Goal: Information Seeking & Learning: Learn about a topic

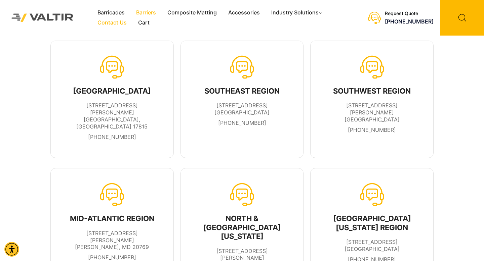
click at [146, 13] on link "Barriers" at bounding box center [145, 13] width 31 height 10
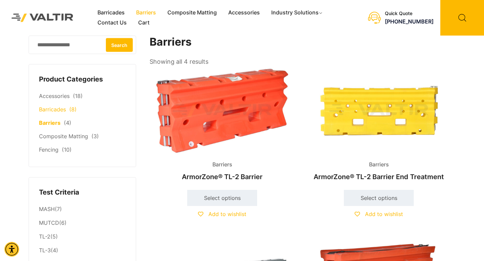
click at [52, 110] on link "Barricades" at bounding box center [52, 109] width 27 height 7
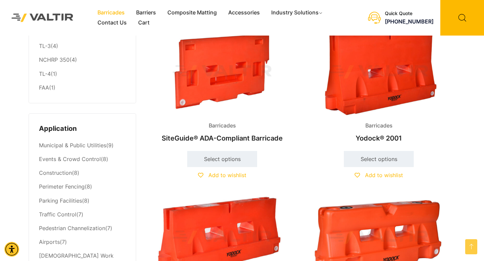
scroll to position [211, 0]
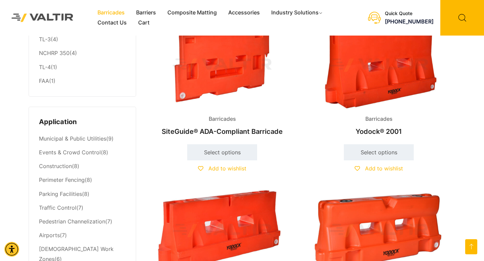
click at [377, 132] on h2 "Yodock® 2001" at bounding box center [378, 131] width 145 height 15
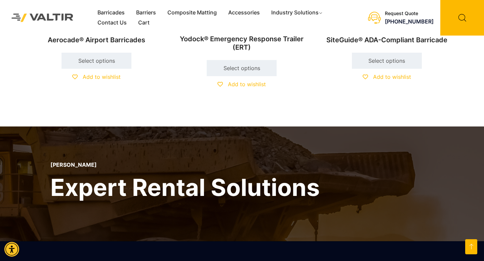
scroll to position [296, 0]
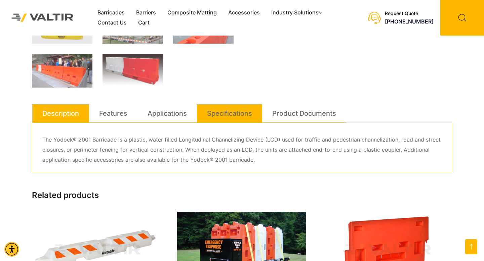
click at [230, 114] on link "Specifications" at bounding box center [229, 114] width 45 height 18
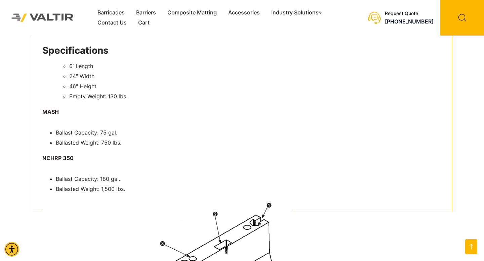
scroll to position [397, 0]
